Goal: Ask a question

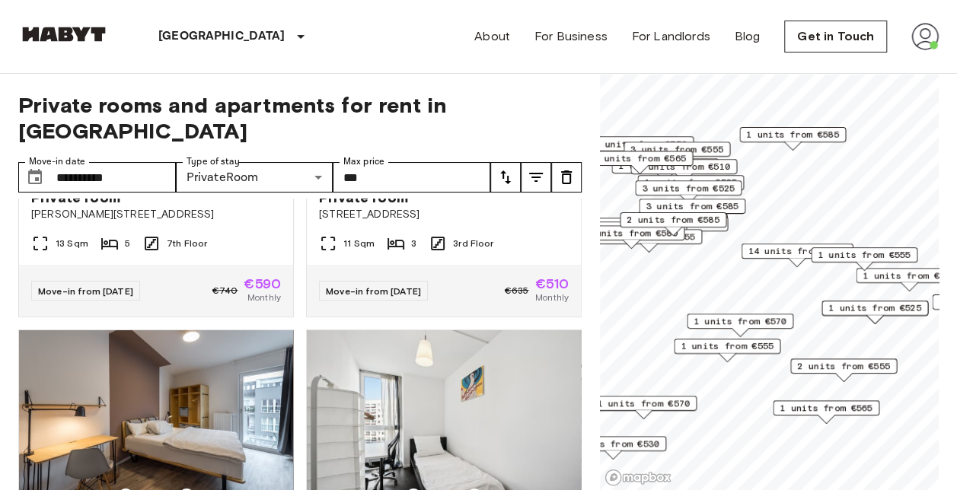
click at [933, 30] on img at bounding box center [924, 36] width 27 height 27
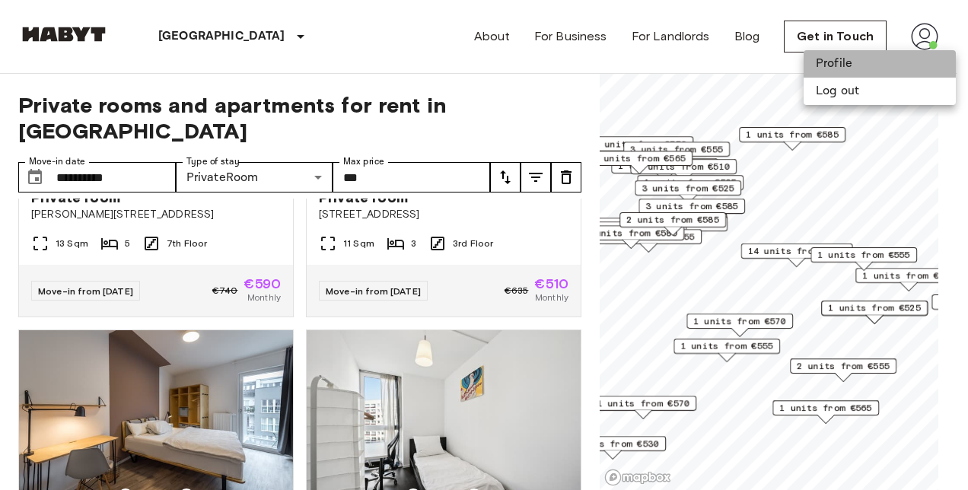
click at [856, 55] on li "Profile" at bounding box center [880, 63] width 152 height 27
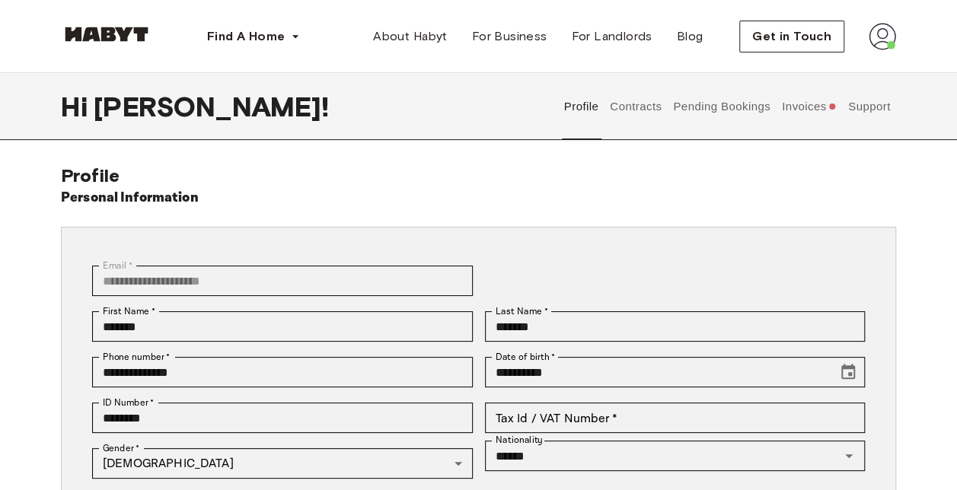
click at [873, 100] on button "Support" at bounding box center [869, 106] width 46 height 67
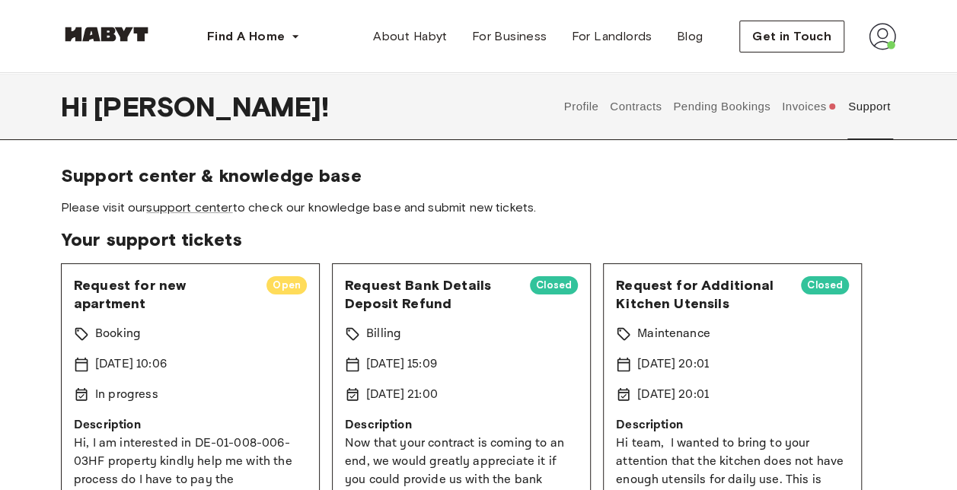
click at [195, 342] on div "Booking" at bounding box center [190, 334] width 233 height 18
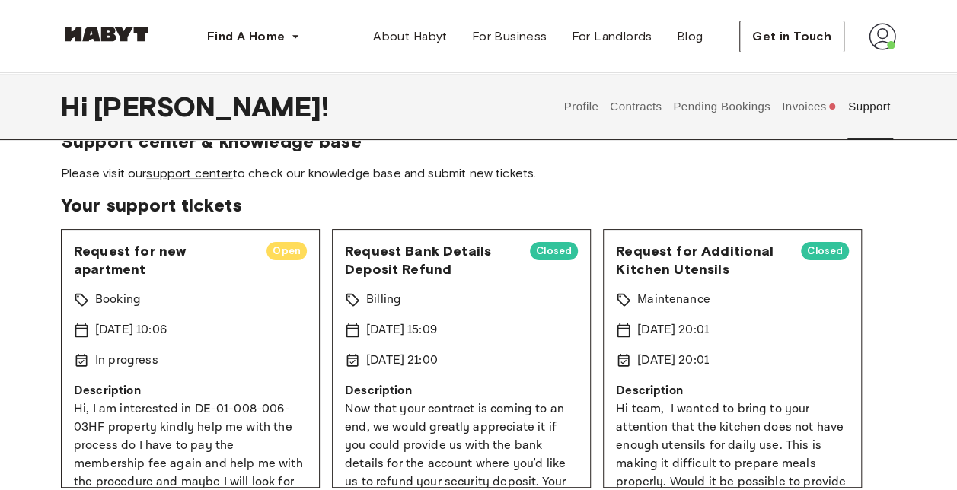
scroll to position [31, 0]
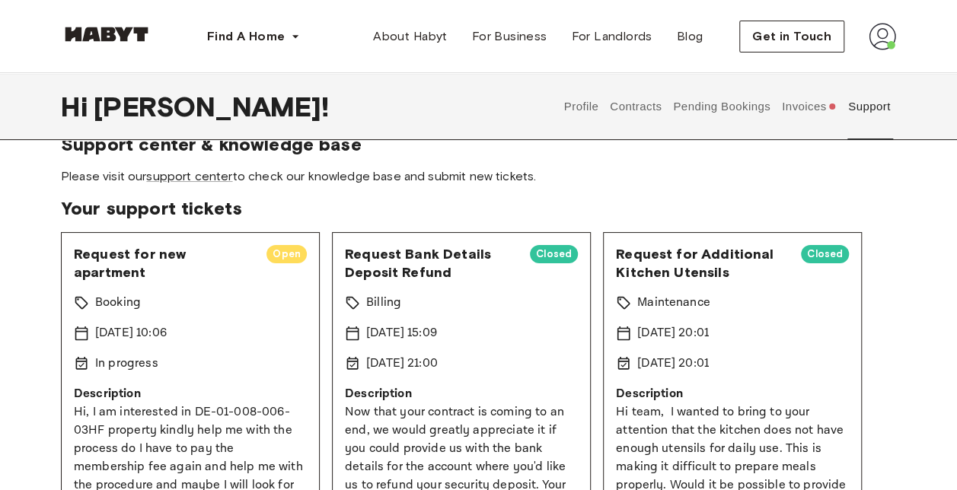
click at [143, 269] on span "Request for new apartment" at bounding box center [164, 263] width 180 height 37
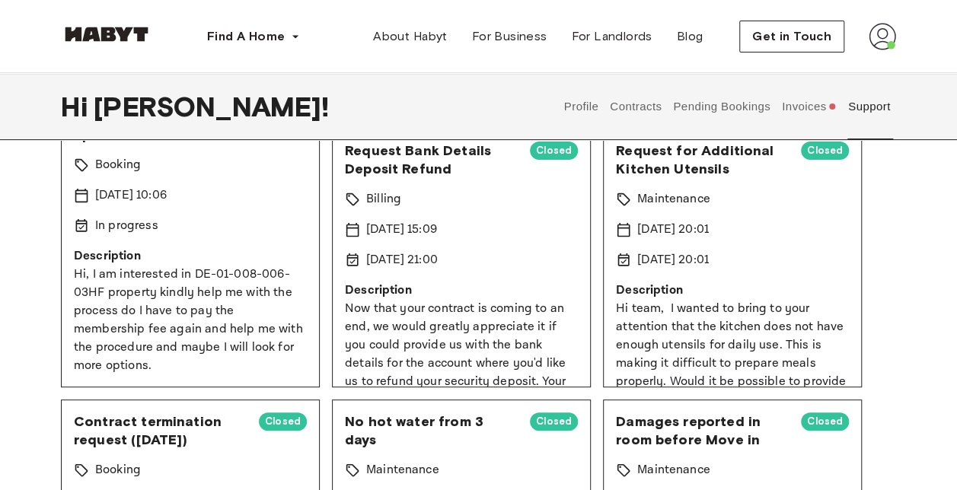
scroll to position [115, 0]
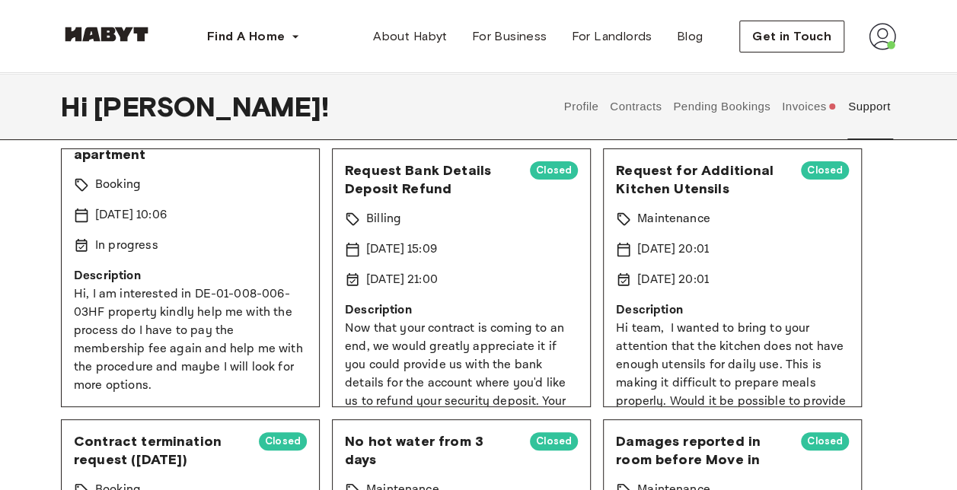
click at [248, 287] on p "Hi, I am interested in DE-01-008-006-03HF property kindly help me with the proc…" at bounding box center [190, 340] width 233 height 110
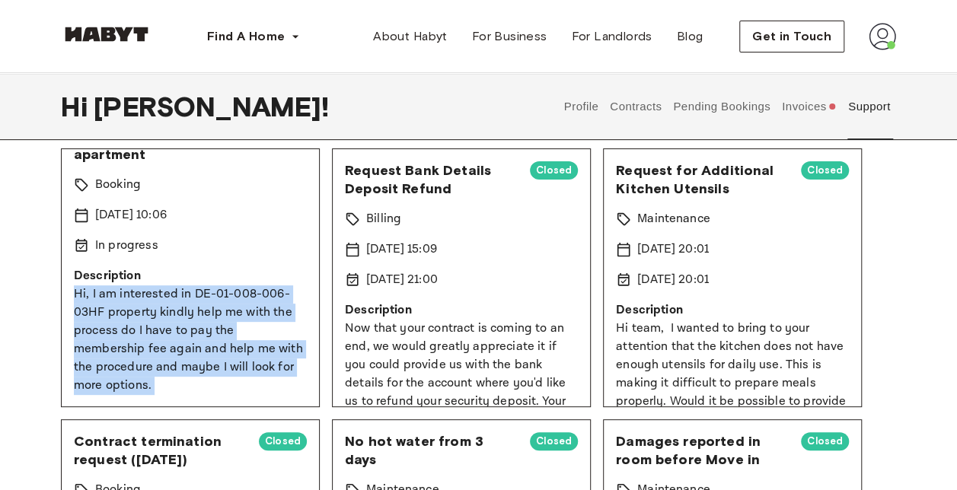
click at [248, 287] on p "Hi, I am interested in DE-01-008-006-03HF property kindly help me with the proc…" at bounding box center [190, 340] width 233 height 110
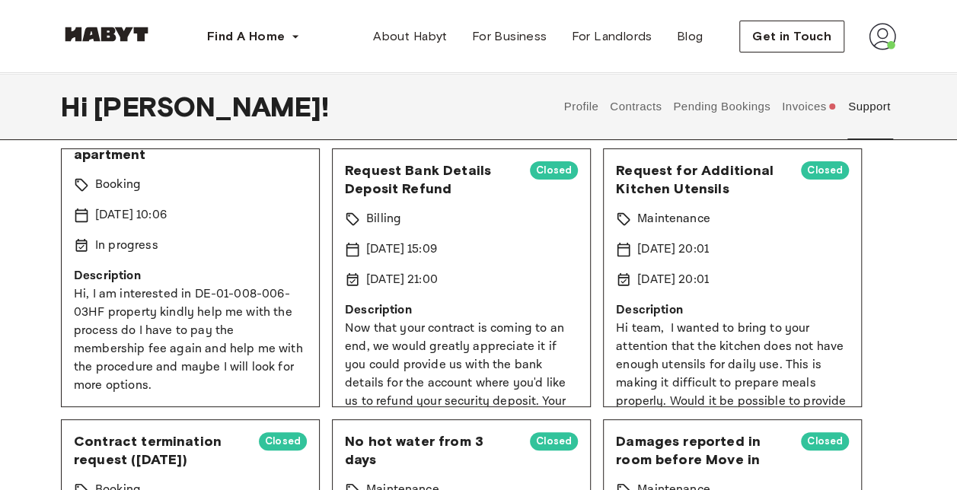
drag, startPoint x: 248, startPoint y: 287, endPoint x: 190, endPoint y: 209, distance: 96.8
click at [167, 209] on p "13 Aug 2025 10:06" at bounding box center [131, 215] width 72 height 18
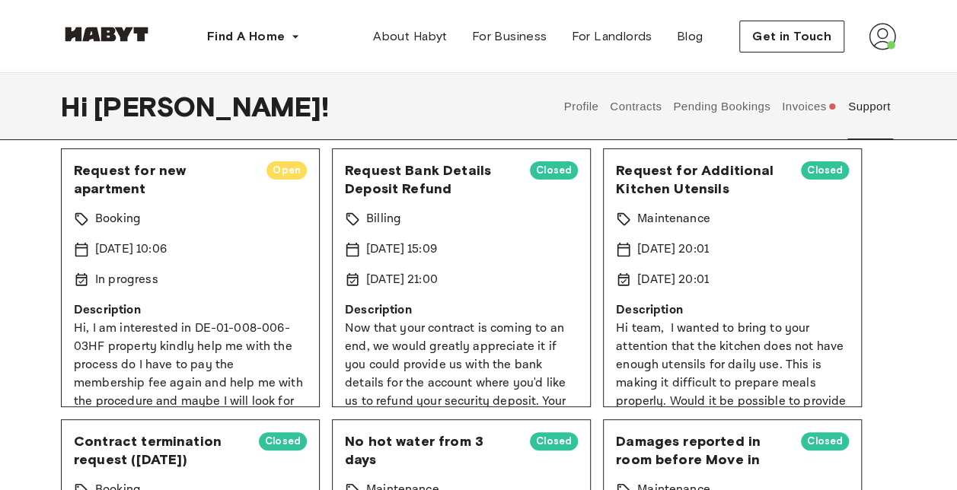
scroll to position [34, 0]
